Goal: Information Seeking & Learning: Find specific fact

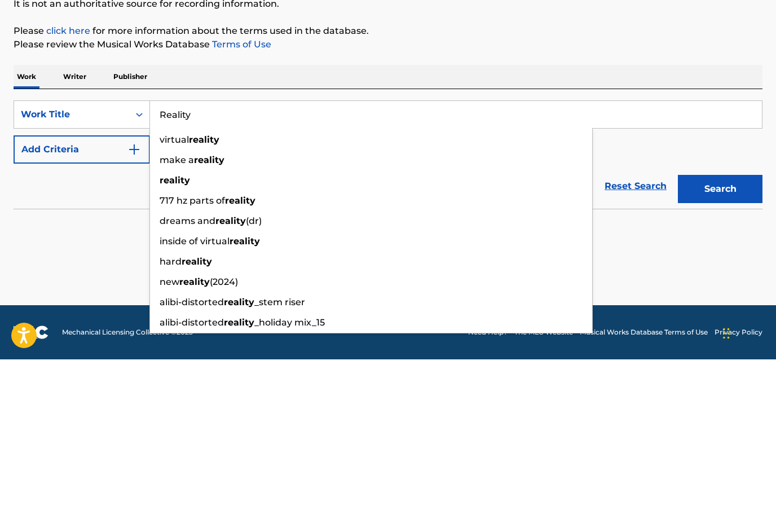
type input "Reality"
click at [720, 325] on button "Search" at bounding box center [720, 339] width 85 height 28
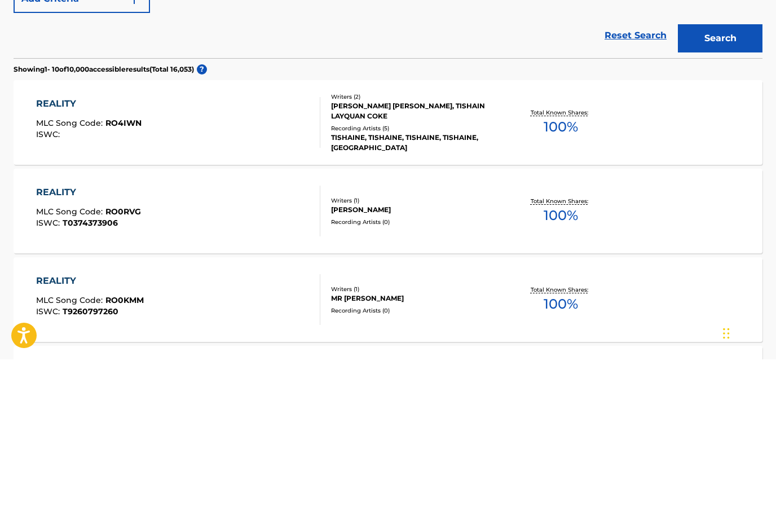
click at [175, 153] on div "SearchWithCriteria7651cf23-126c-4978-8ed7-0ed754737536 Work Title Reality Add C…" at bounding box center [388, 131] width 749 height 63
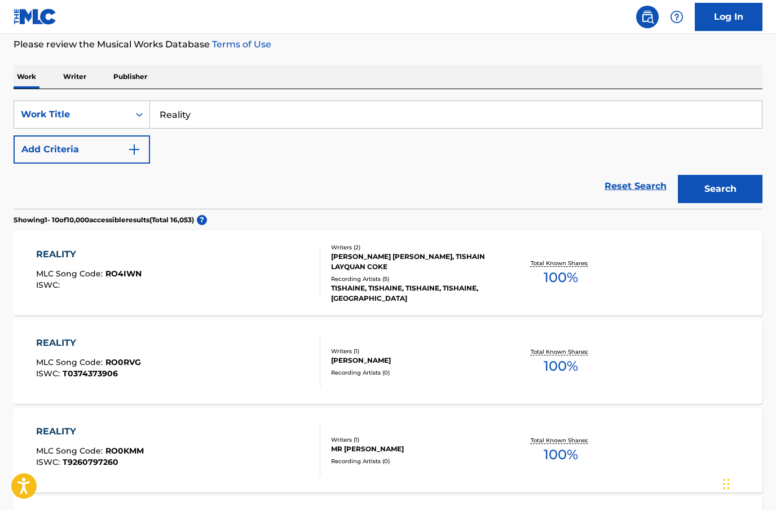
click at [134, 152] on img "Search Form" at bounding box center [134, 150] width 14 height 14
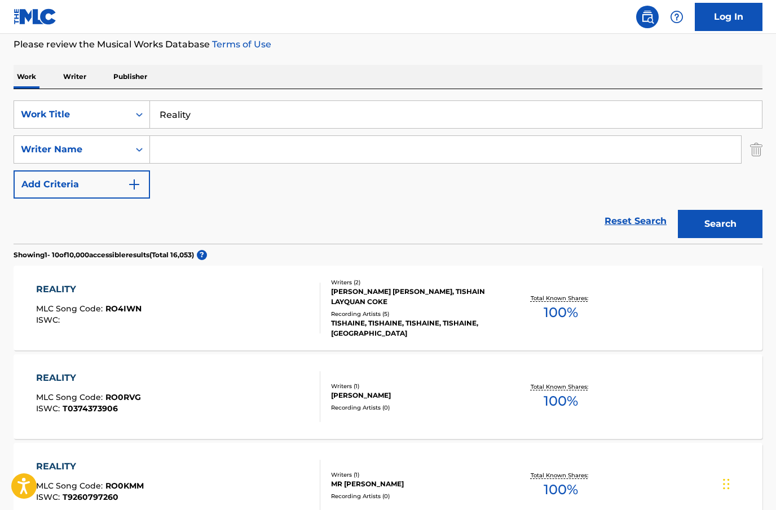
click at [222, 152] on input "Search Form" at bounding box center [445, 149] width 591 height 27
type input "V"
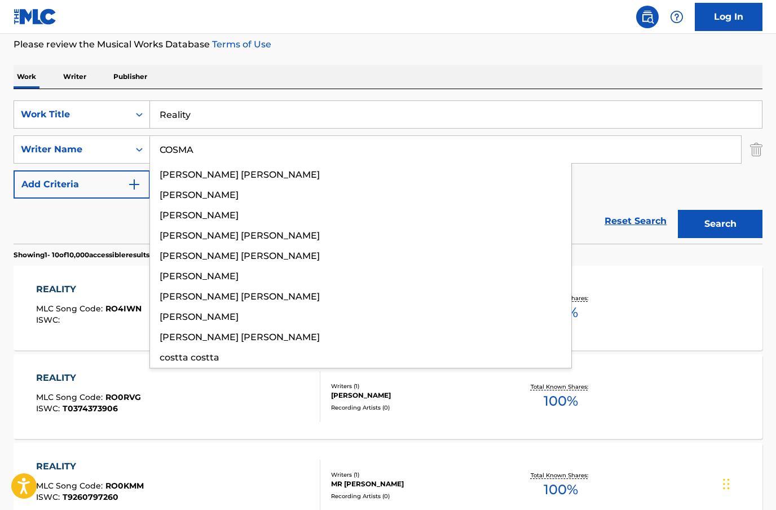
type input "COSMA"
click at [720, 224] on button "Search" at bounding box center [720, 224] width 85 height 28
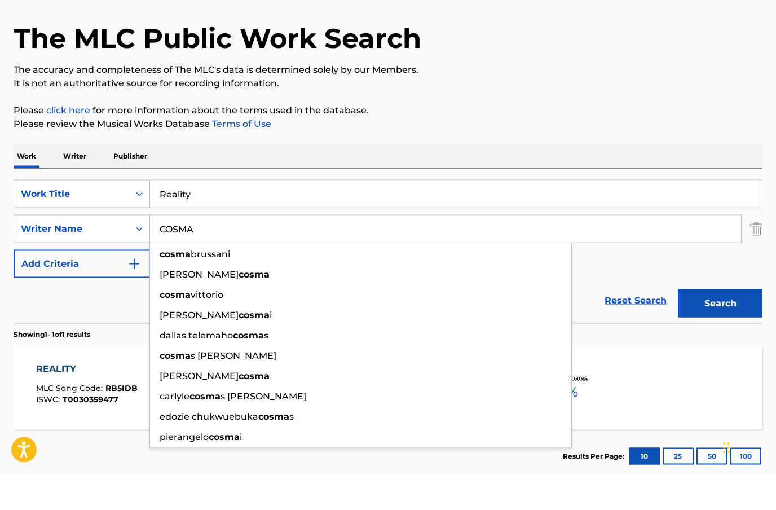
scroll to position [64, 0]
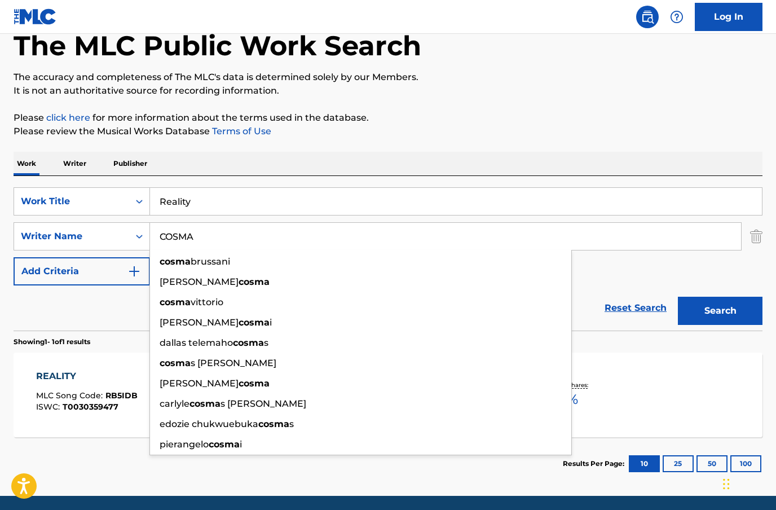
click at [638, 112] on p "Please click here for more information about the terms used in the database." at bounding box center [388, 118] width 749 height 14
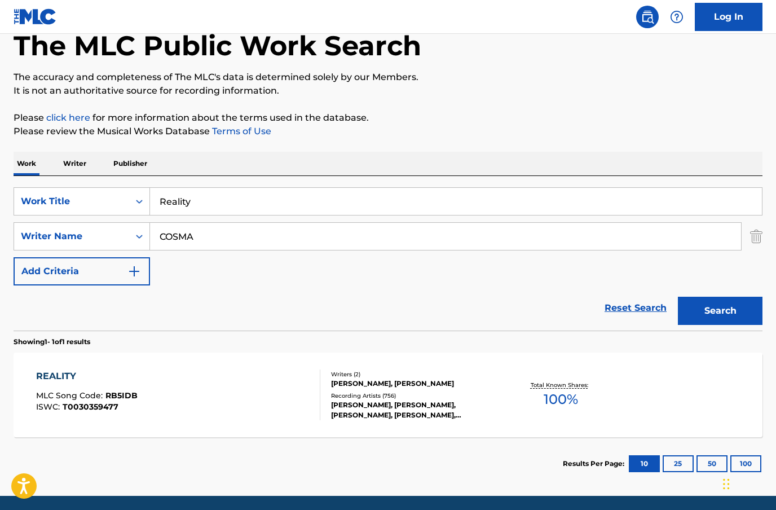
click at [60, 374] on div "REALITY" at bounding box center [87, 376] width 102 height 14
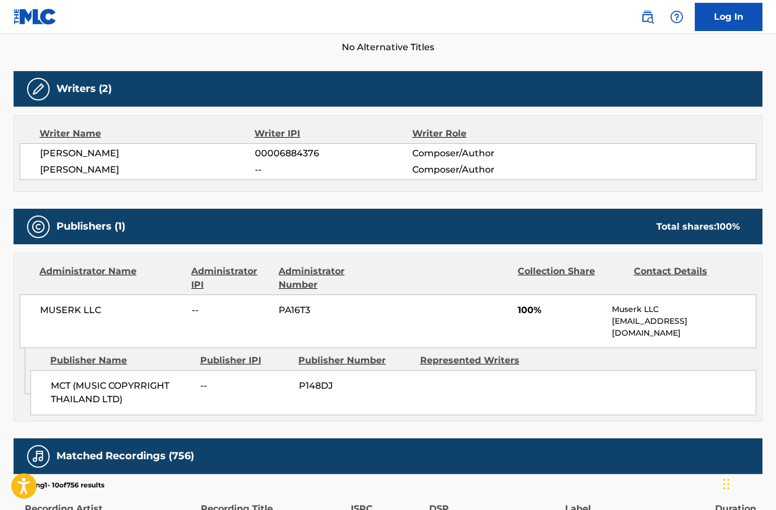
scroll to position [334, 0]
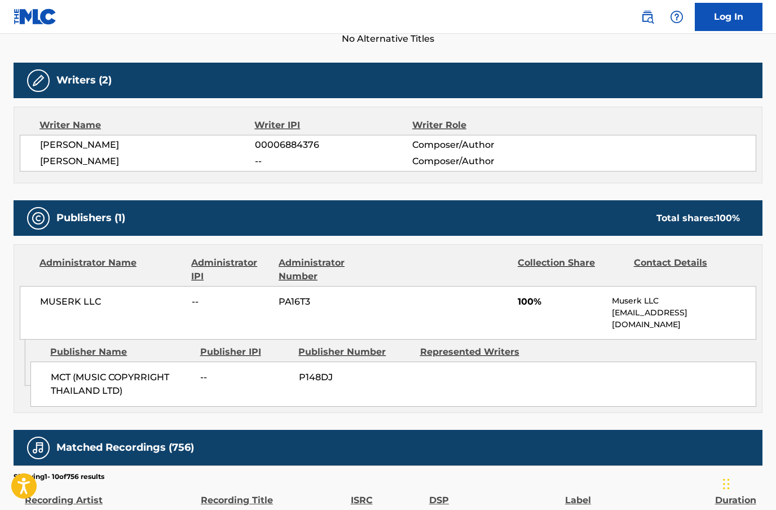
click at [84, 371] on span "MCT (MUSIC COPYRRIGHT THAILAND LTD)" at bounding box center [121, 384] width 141 height 27
click at [73, 371] on span "MCT (MUSIC COPYRRIGHT THAILAND LTD)" at bounding box center [121, 384] width 141 height 27
click at [65, 371] on span "MCT (MUSIC COPYRRIGHT THAILAND LTD)" at bounding box center [121, 384] width 141 height 27
click at [62, 371] on span "MCT (MUSIC COPYRRIGHT THAILAND LTD)" at bounding box center [121, 384] width 141 height 27
click at [74, 371] on span "MCT (MUSIC COPYRRIGHT THAILAND LTD)" at bounding box center [121, 384] width 141 height 27
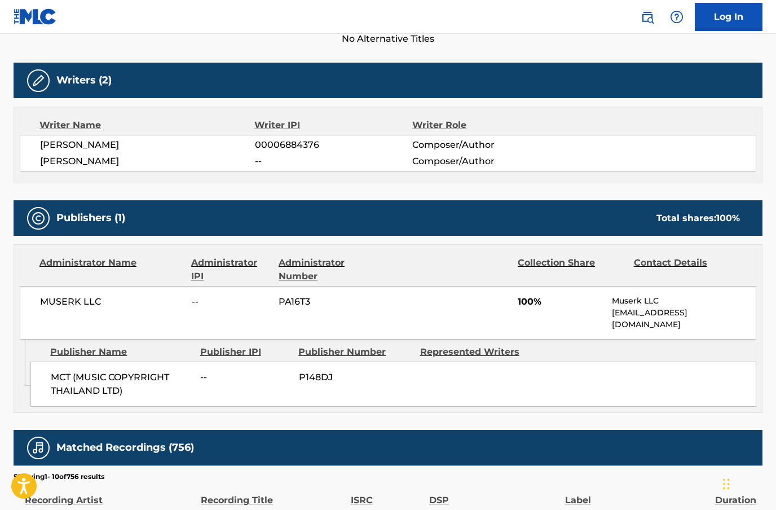
click at [96, 371] on span "MCT (MUSIC COPYRRIGHT THAILAND LTD)" at bounding box center [121, 384] width 141 height 27
click at [95, 371] on span "MCT (MUSIC COPYRRIGHT THAILAND LTD)" at bounding box center [121, 384] width 141 height 27
click at [70, 371] on span "MCT (MUSIC COPYRRIGHT THAILAND LTD)" at bounding box center [121, 384] width 141 height 27
click at [67, 371] on span "MCT (MUSIC COPYRRIGHT THAILAND LTD)" at bounding box center [121, 384] width 141 height 27
click at [59, 299] on span "MUSERK LLC" at bounding box center [111, 302] width 143 height 14
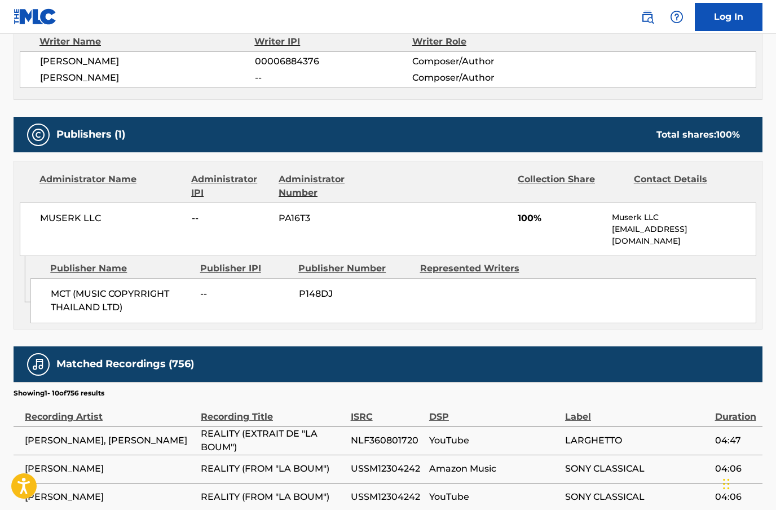
scroll to position [417, 0]
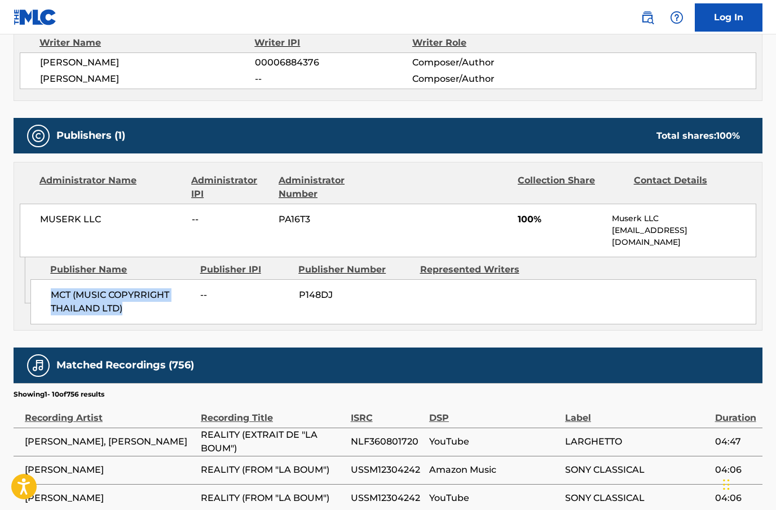
copy span "MCT (MUSIC COPYRRIGHT THAILAND LTD)"
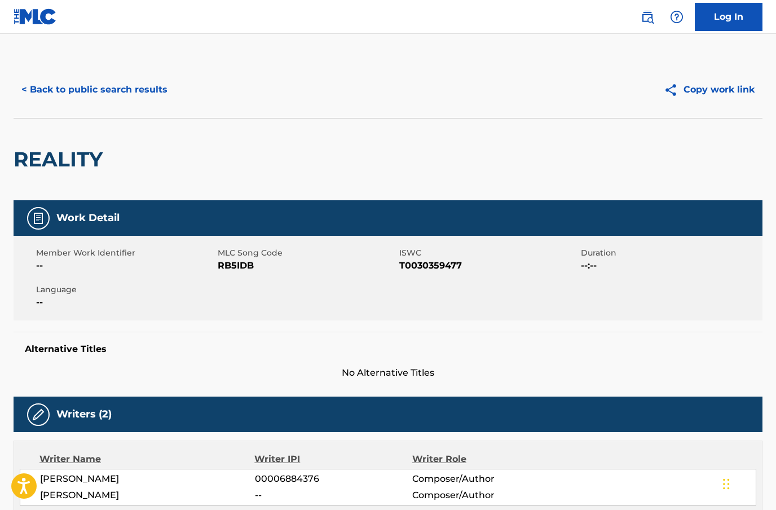
scroll to position [0, 0]
